Goal: Task Accomplishment & Management: Manage account settings

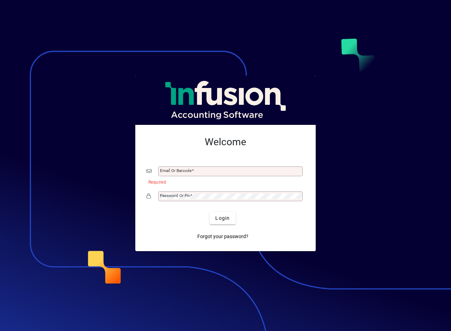
click at [417, 77] on div at bounding box center [225, 165] width 451 height 331
click at [283, 296] on div at bounding box center [225, 165] width 451 height 331
